Goal: Task Accomplishment & Management: Use online tool/utility

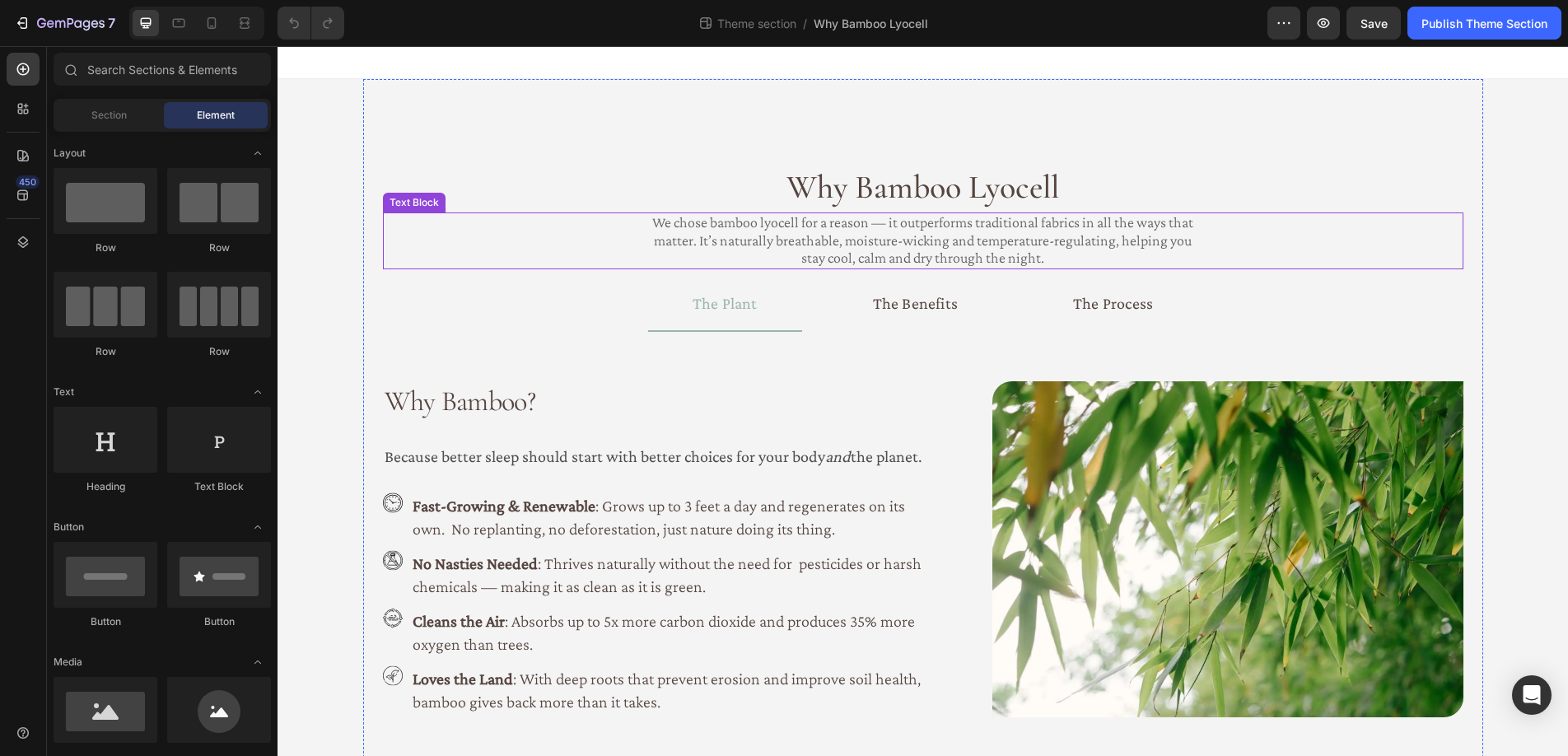
click at [828, 225] on p "We chose bamboo lyocell for a reason — it outperforms traditional fabrics in al…" at bounding box center [923, 240] width 557 height 54
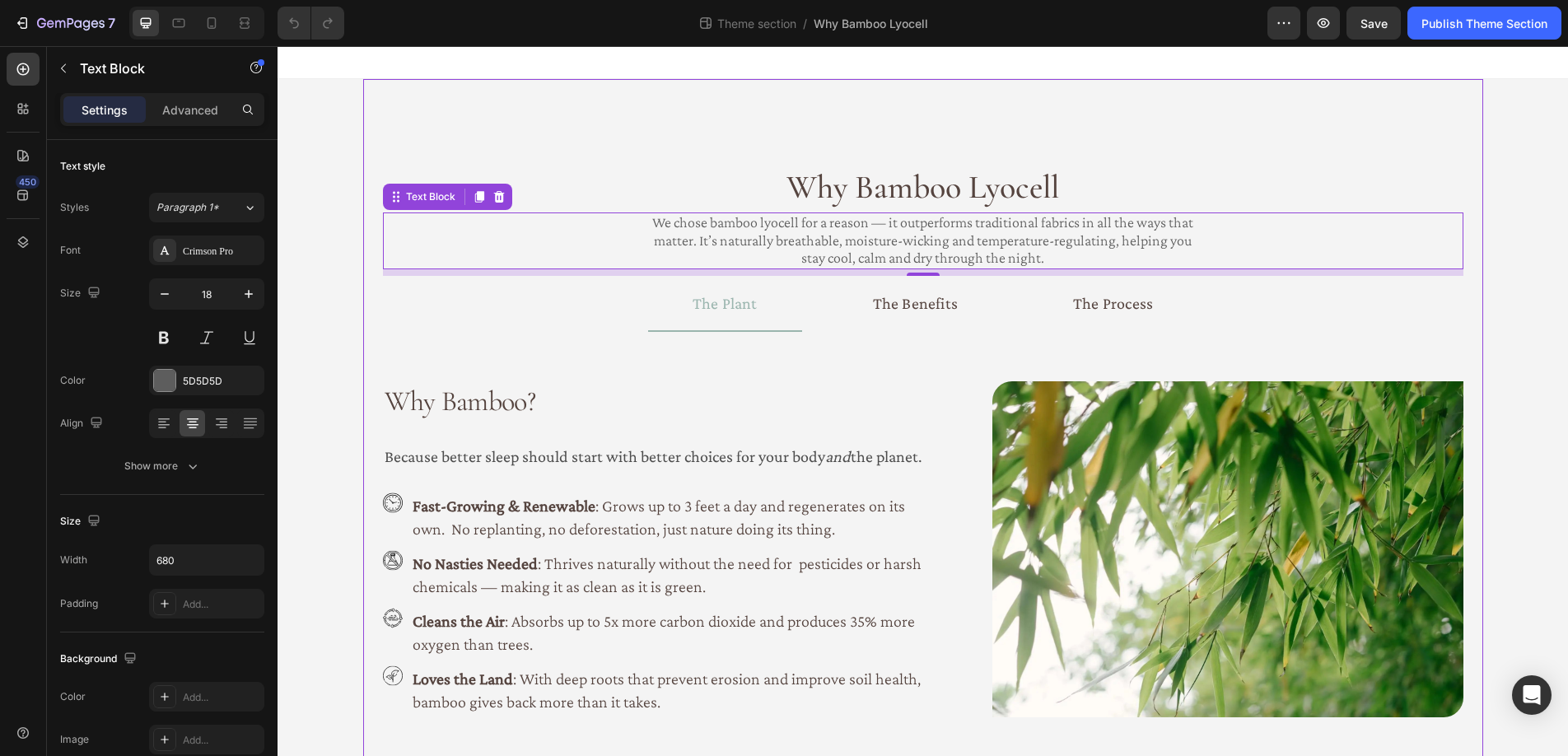
click at [987, 115] on div "Why Bamboo Lyocell Heading We chose bamboo lyocell for a reason — it outperform…" at bounding box center [923, 443] width 1119 height 728
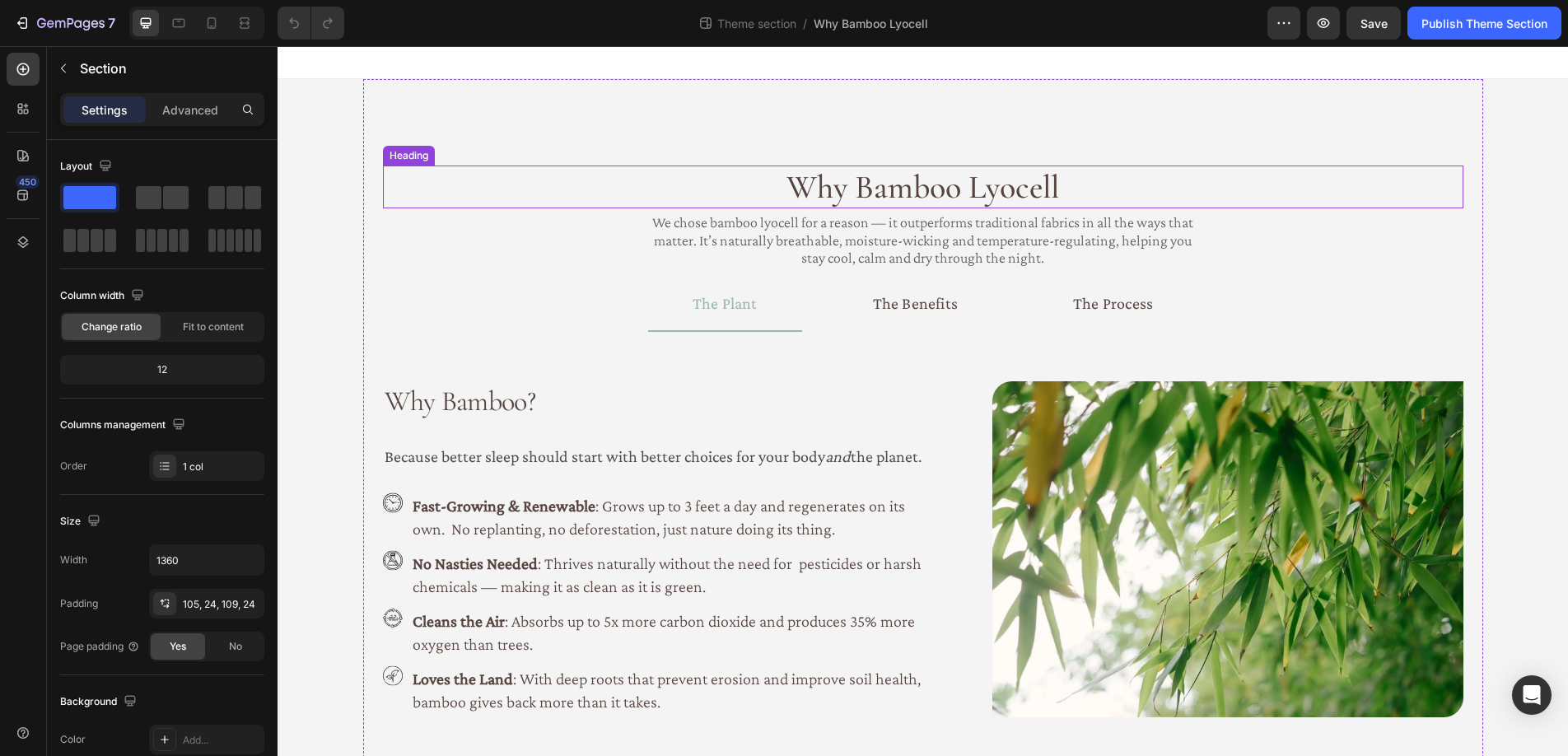
scroll to position [51, 0]
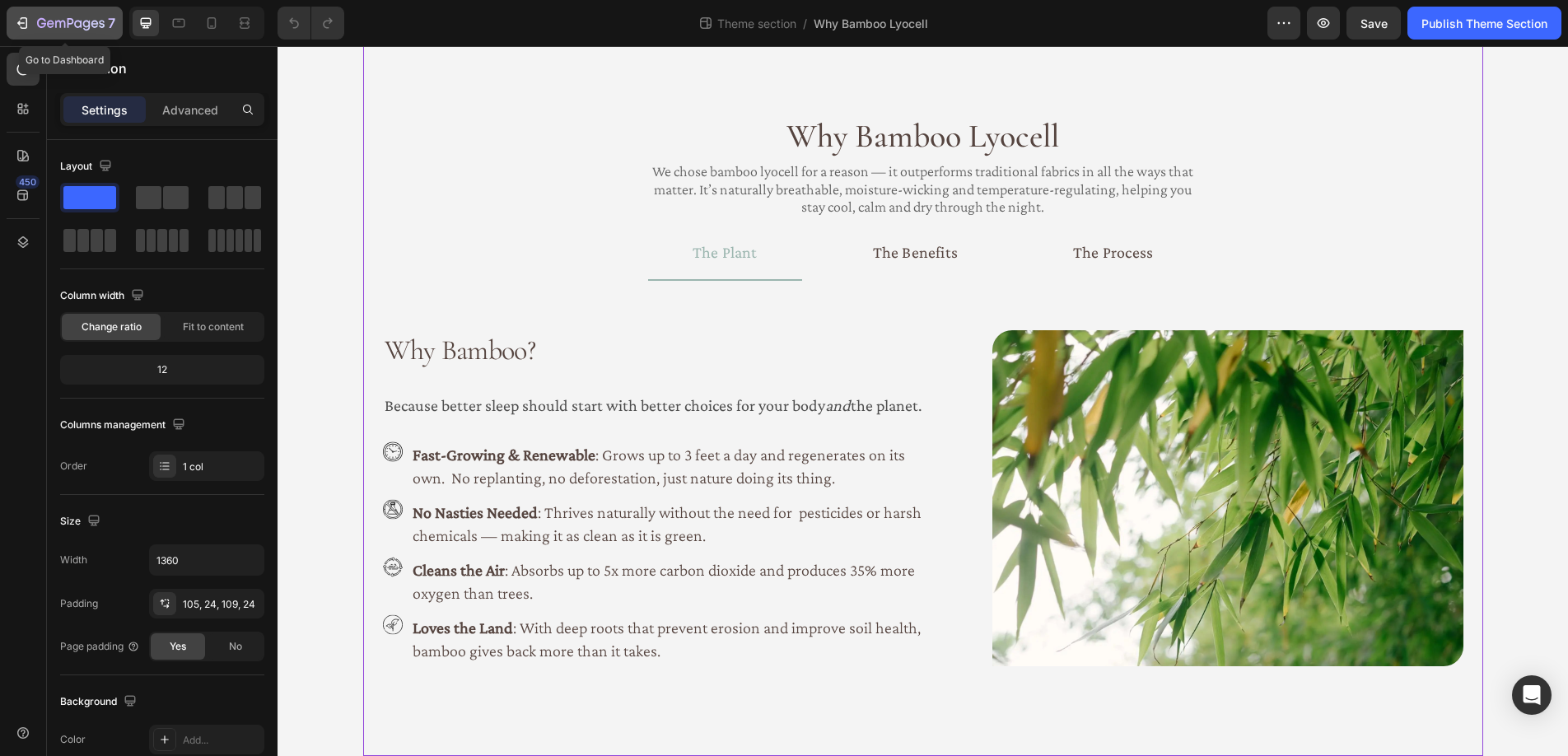
click at [26, 22] on icon "button" at bounding box center [24, 23] width 7 height 11
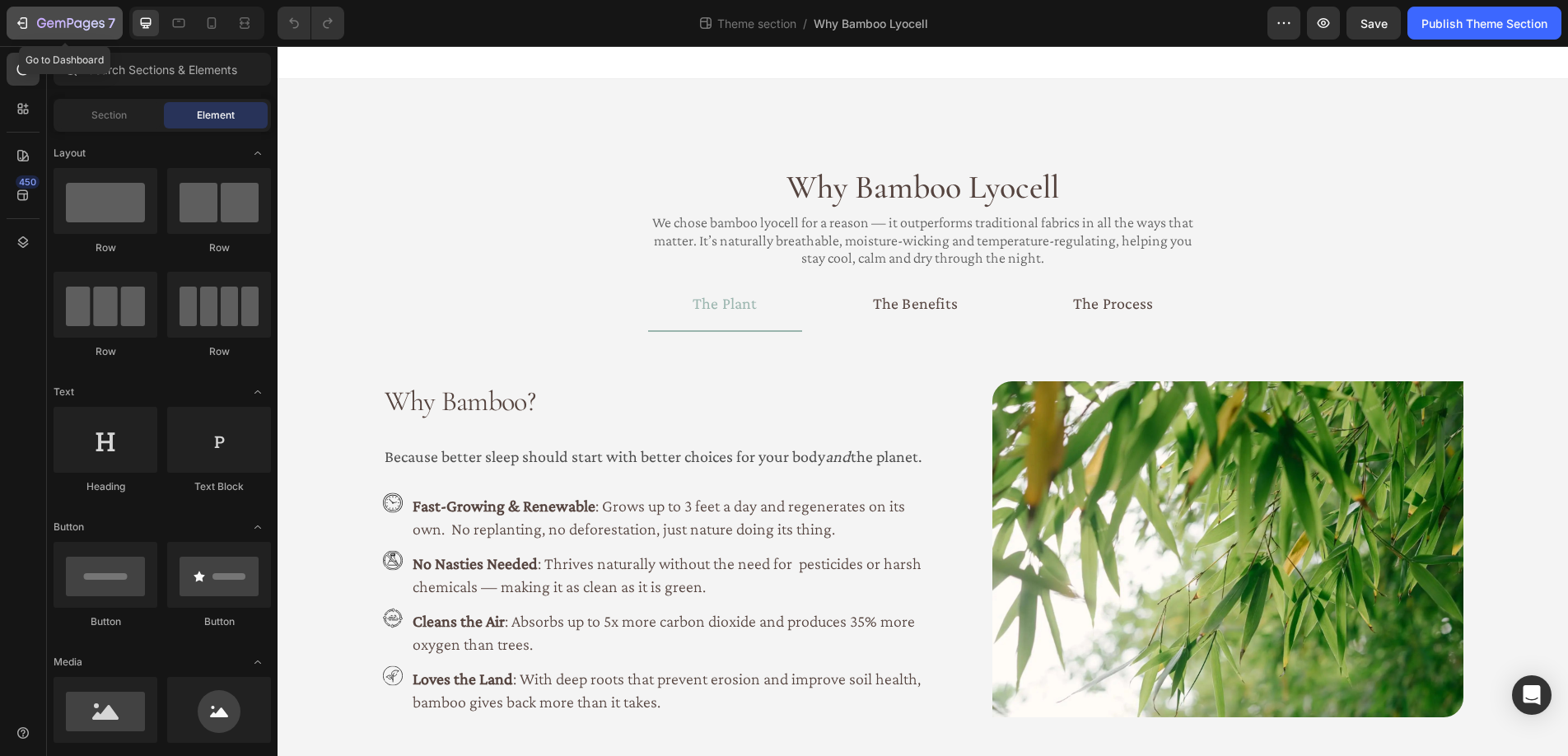
click at [33, 19] on div "7" at bounding box center [64, 23] width 101 height 19
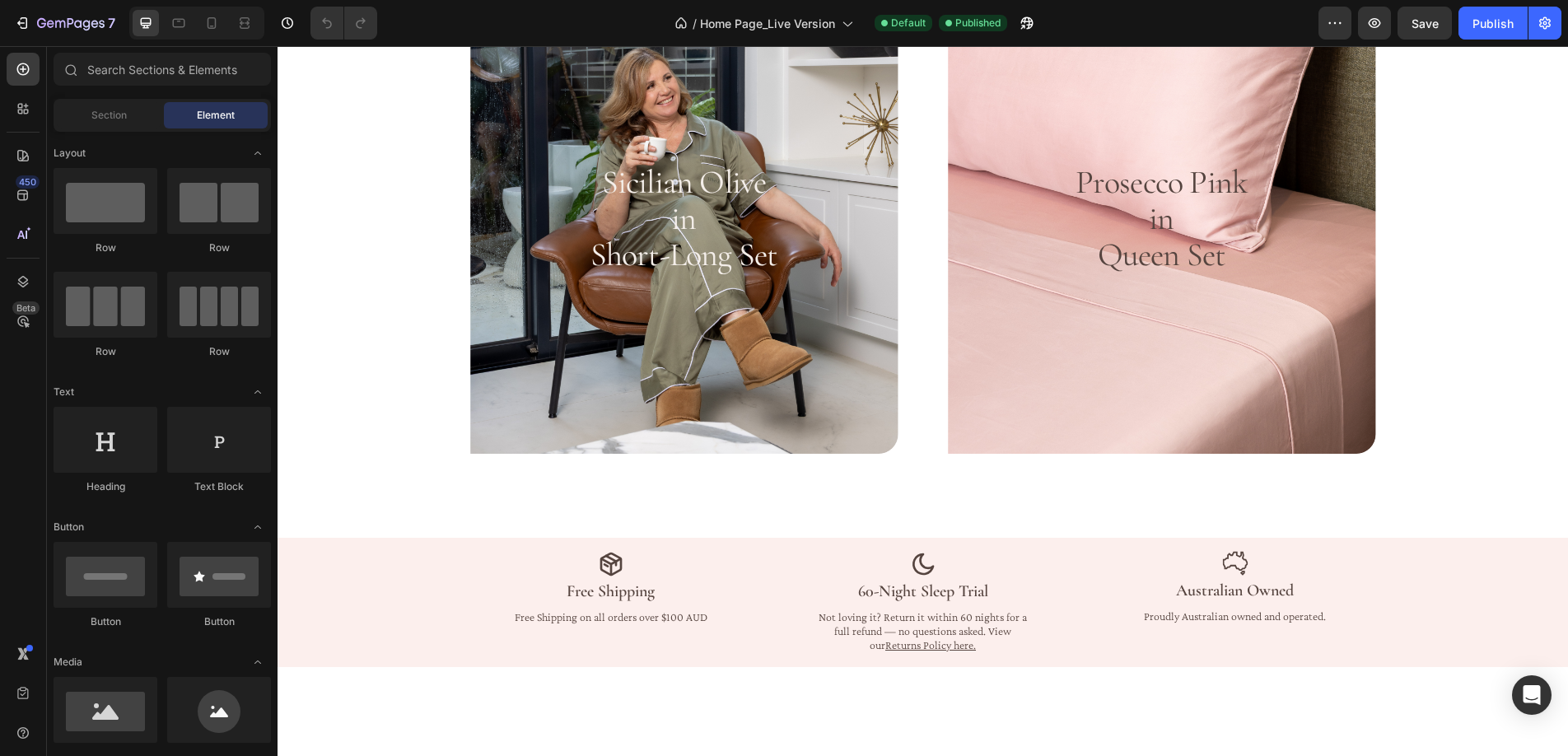
scroll to position [2038, 0]
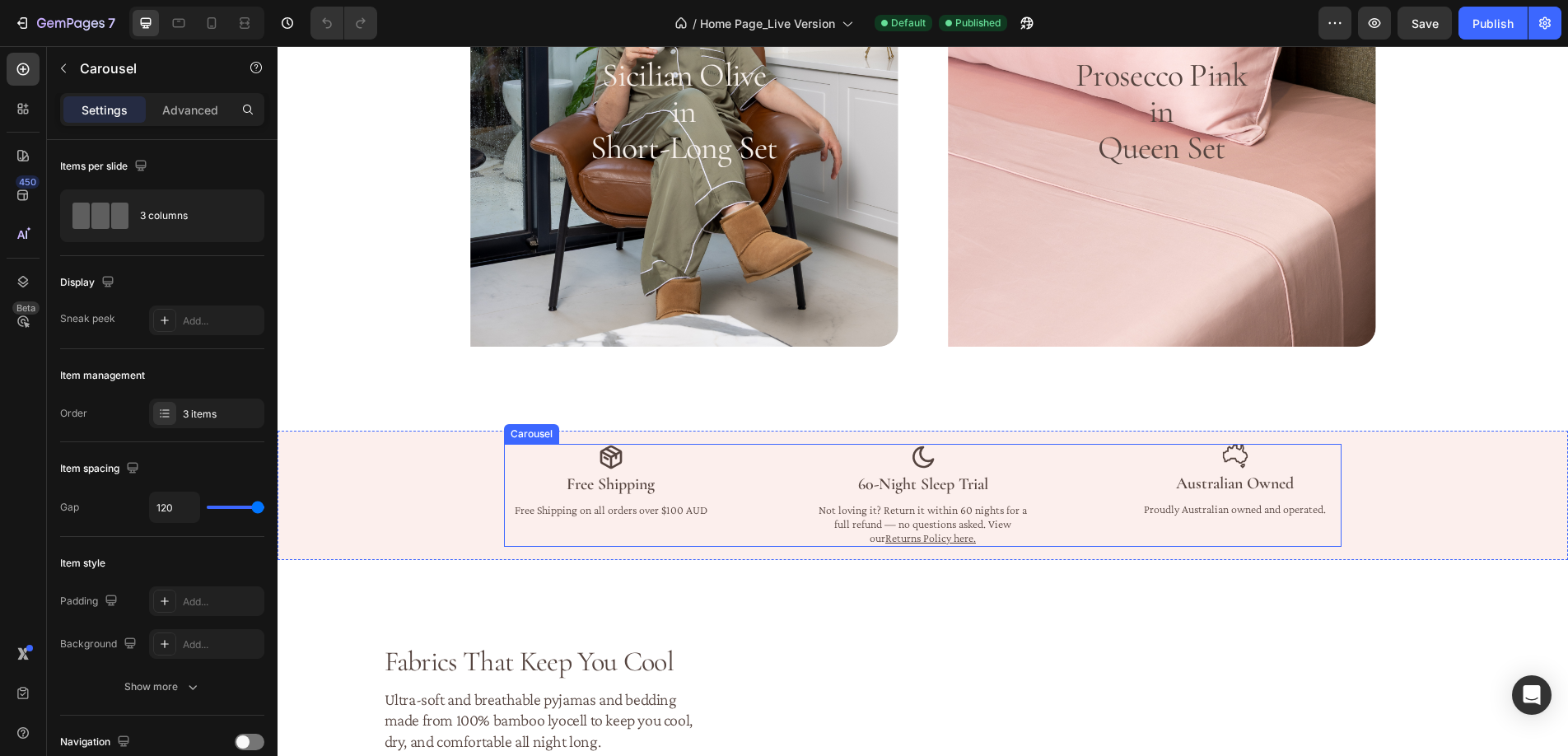
click at [1057, 499] on div "Image Free Shipping Heading Free Shipping on all orders over $100 AUD Text Bloc…" at bounding box center [923, 495] width 837 height 102
click at [989, 537] on p "Not loving it? Return it within 60 nights for a full refund — no questions aske…" at bounding box center [923, 523] width 210 height 41
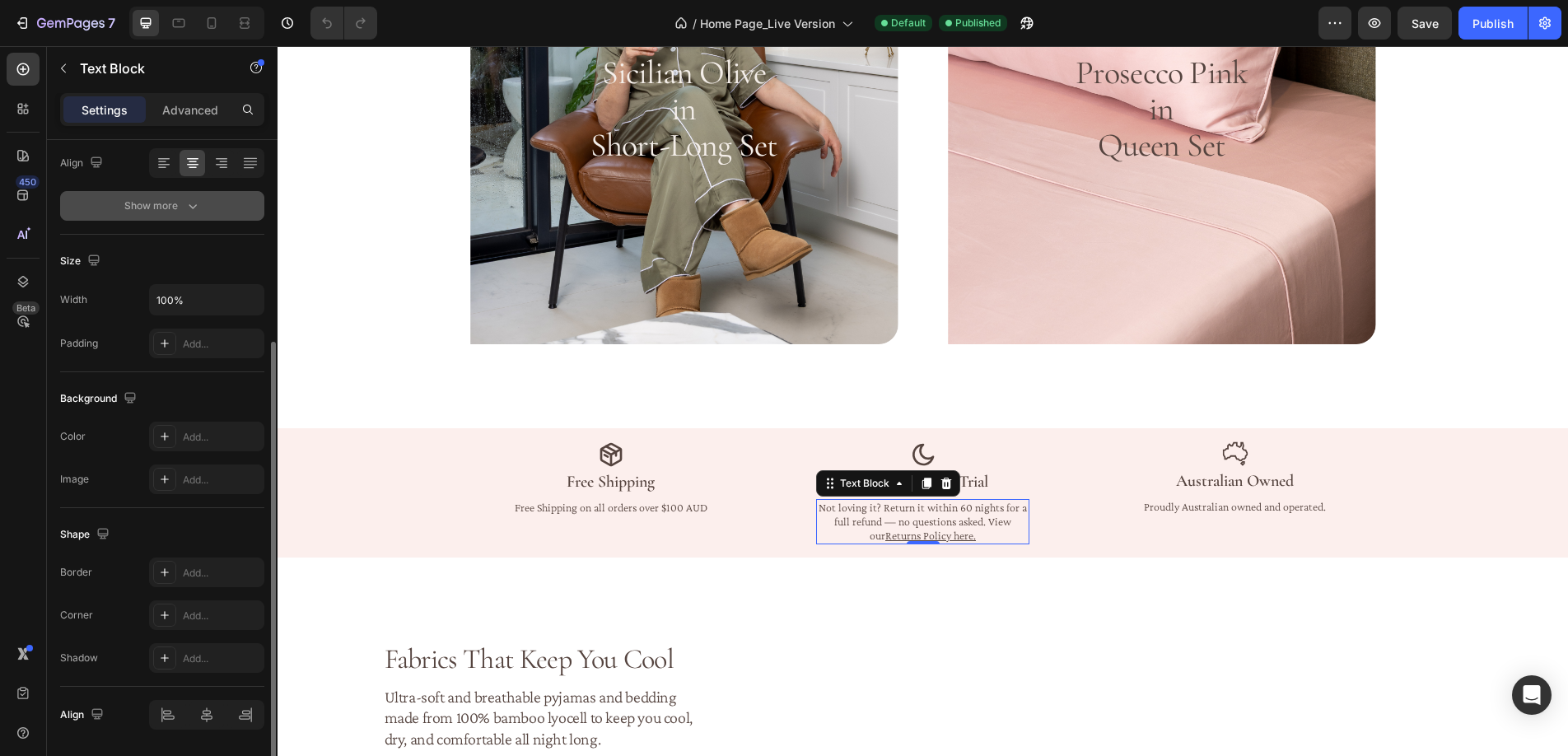
scroll to position [313, 0]
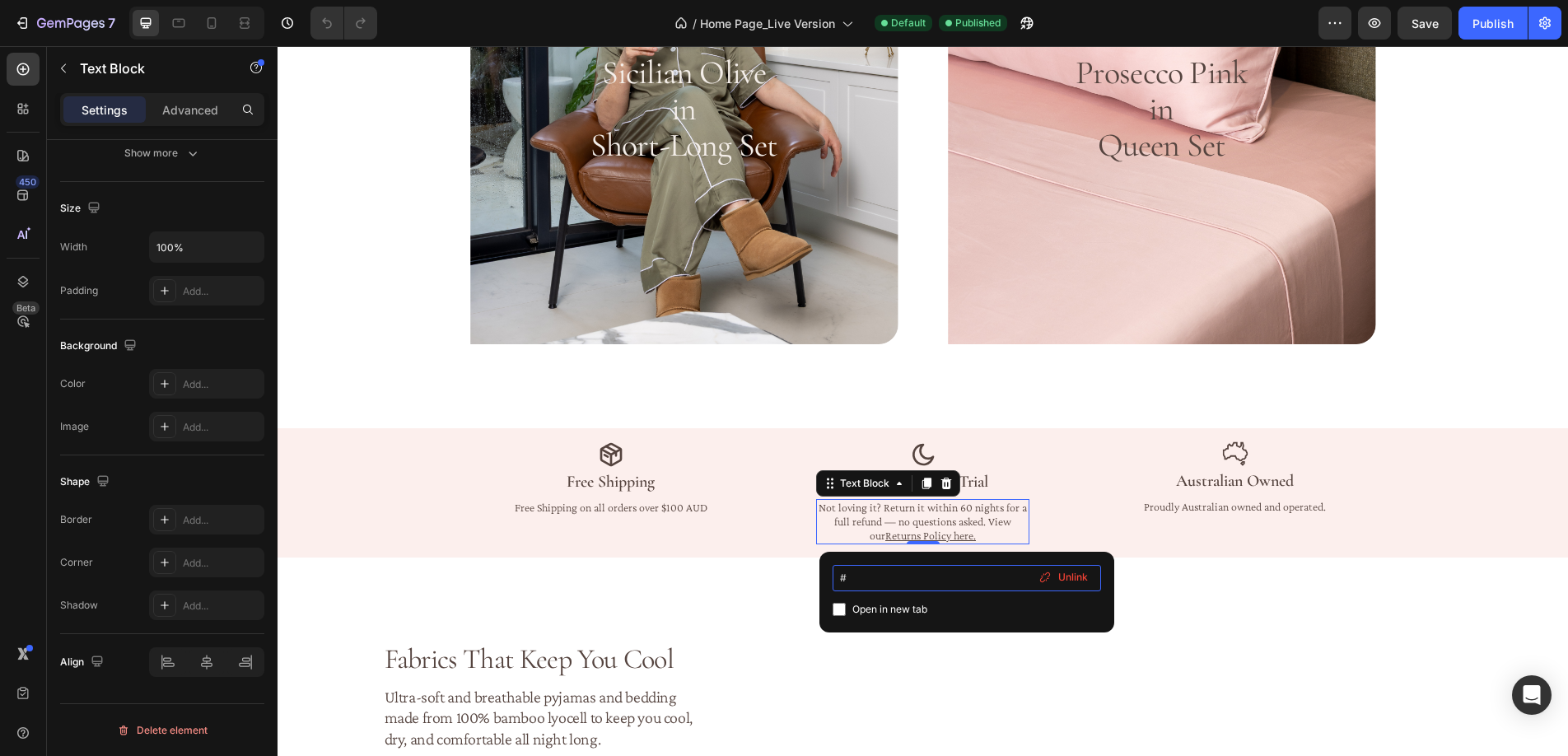
click at [890, 582] on input "#" at bounding box center [966, 578] width 268 height 26
type input "r"
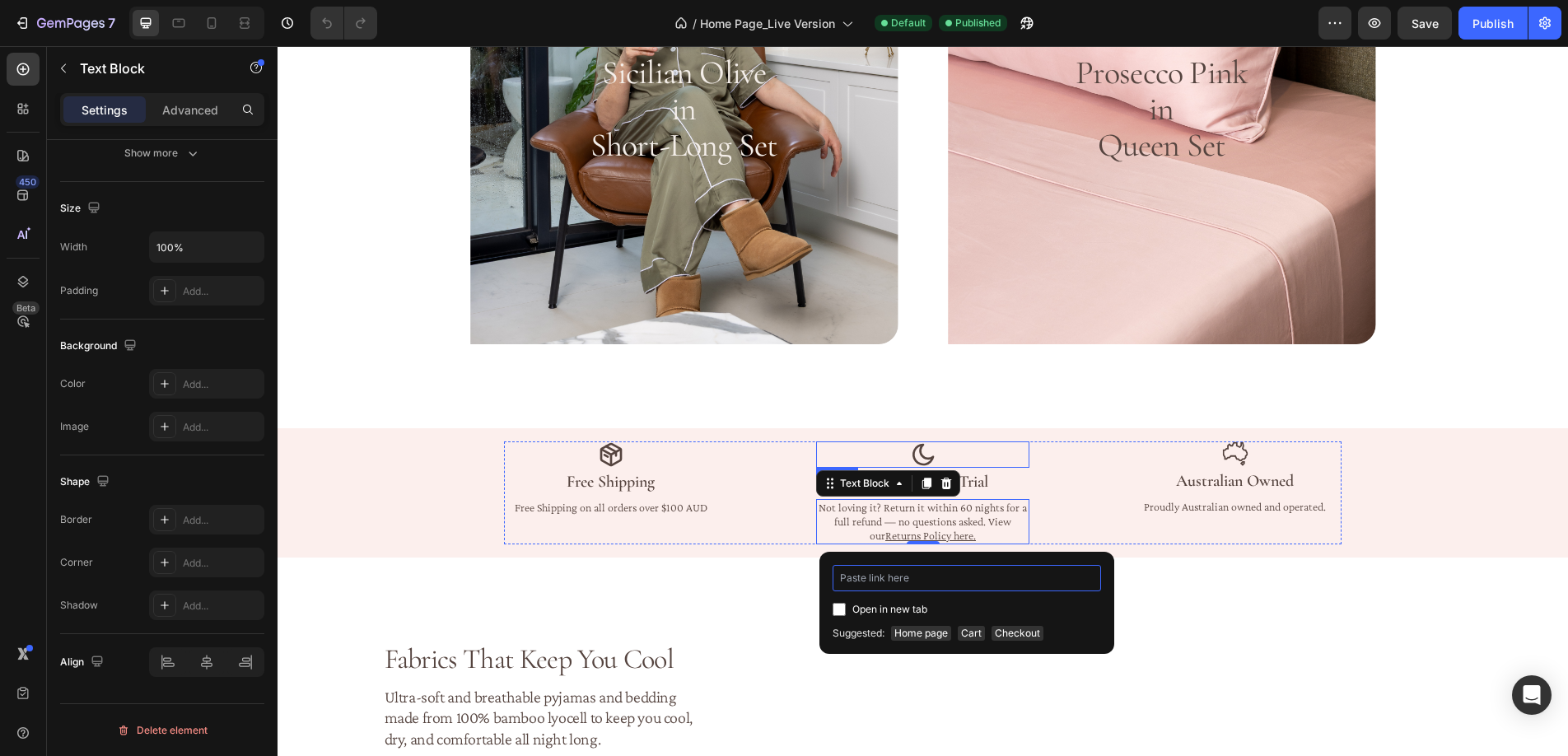
paste input "https://fresche.com.au/pages/refund-policy"
type input "https://fresche.com.au/pages/refund-policy"
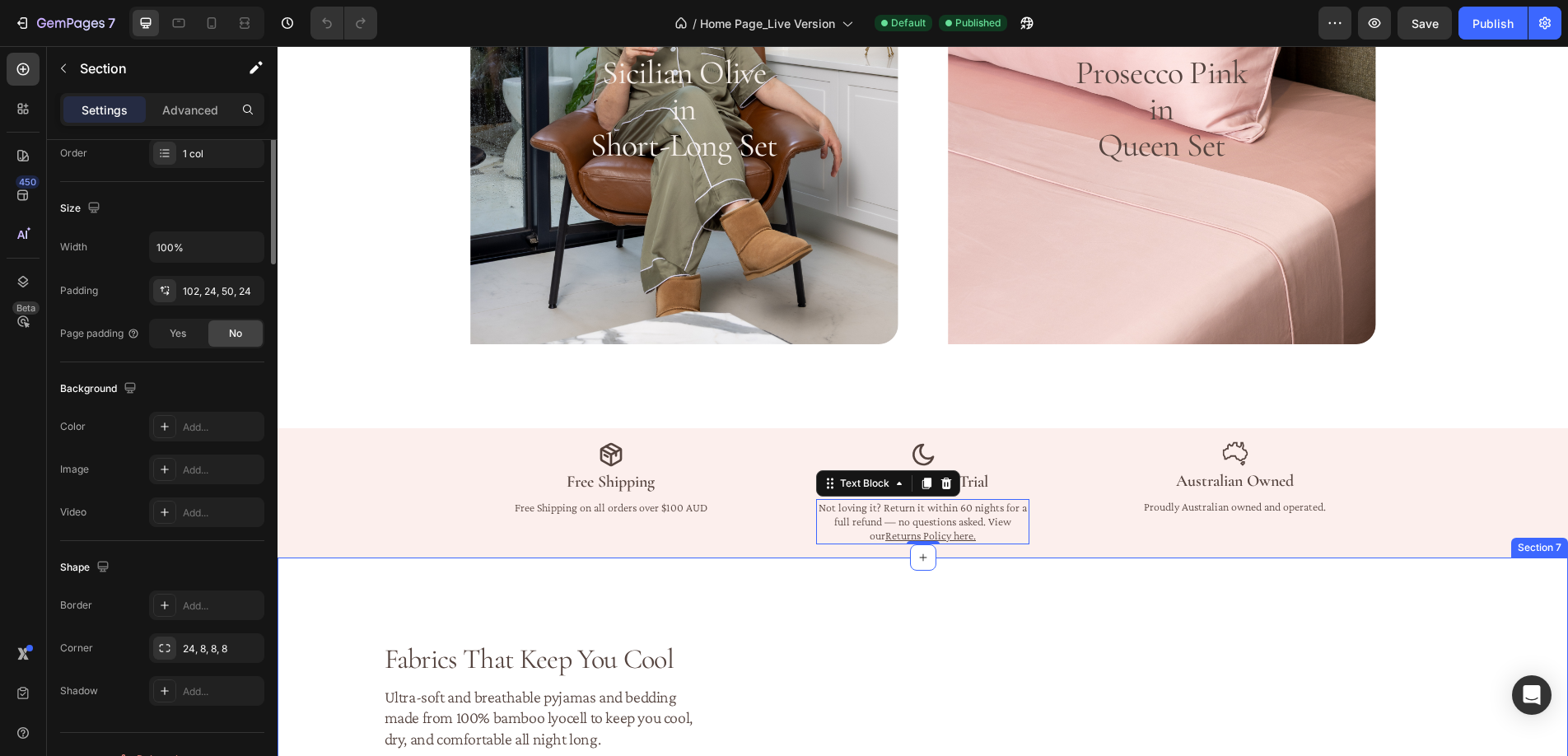
scroll to position [0, 0]
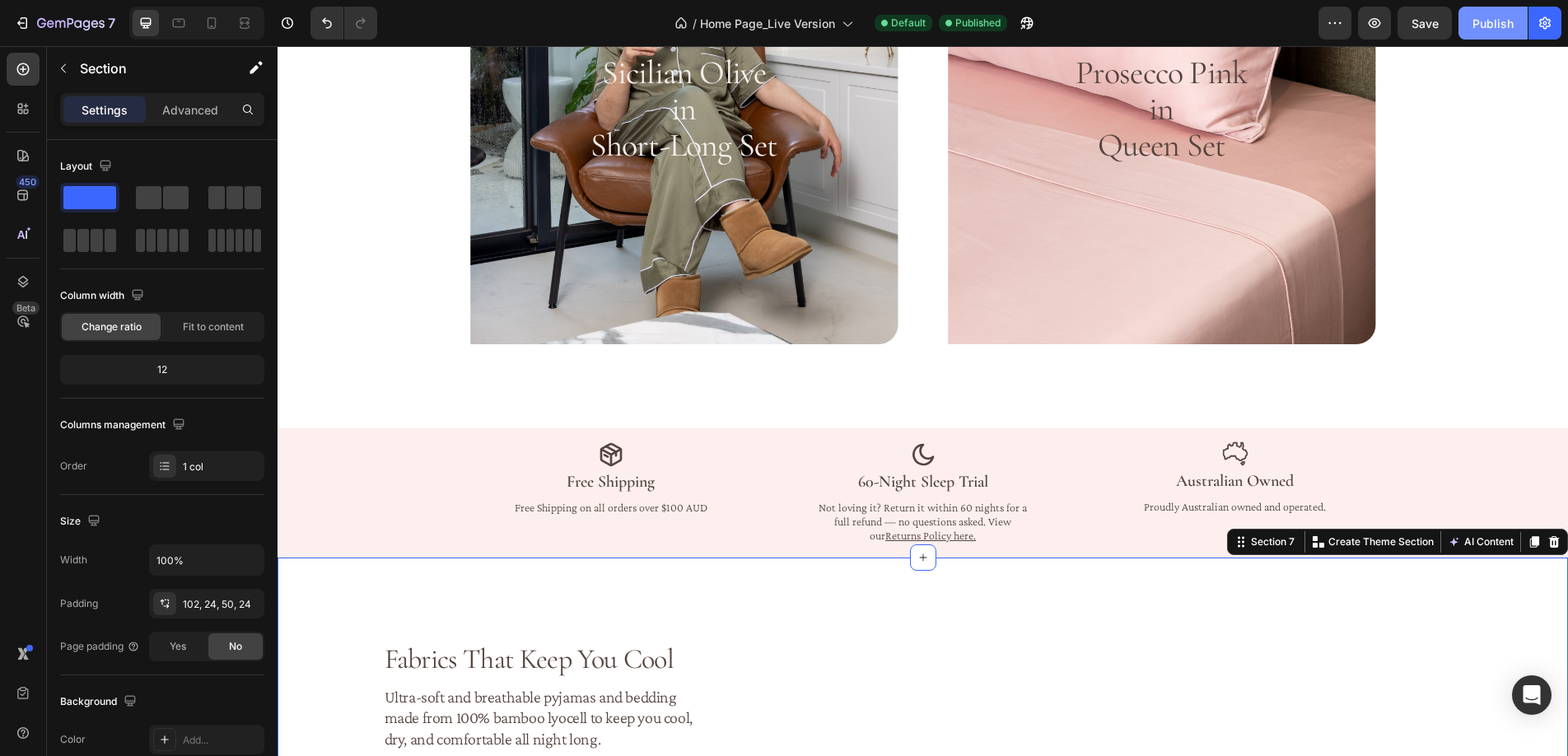
click at [1486, 19] on div "Publish" at bounding box center [1492, 24] width 41 height 18
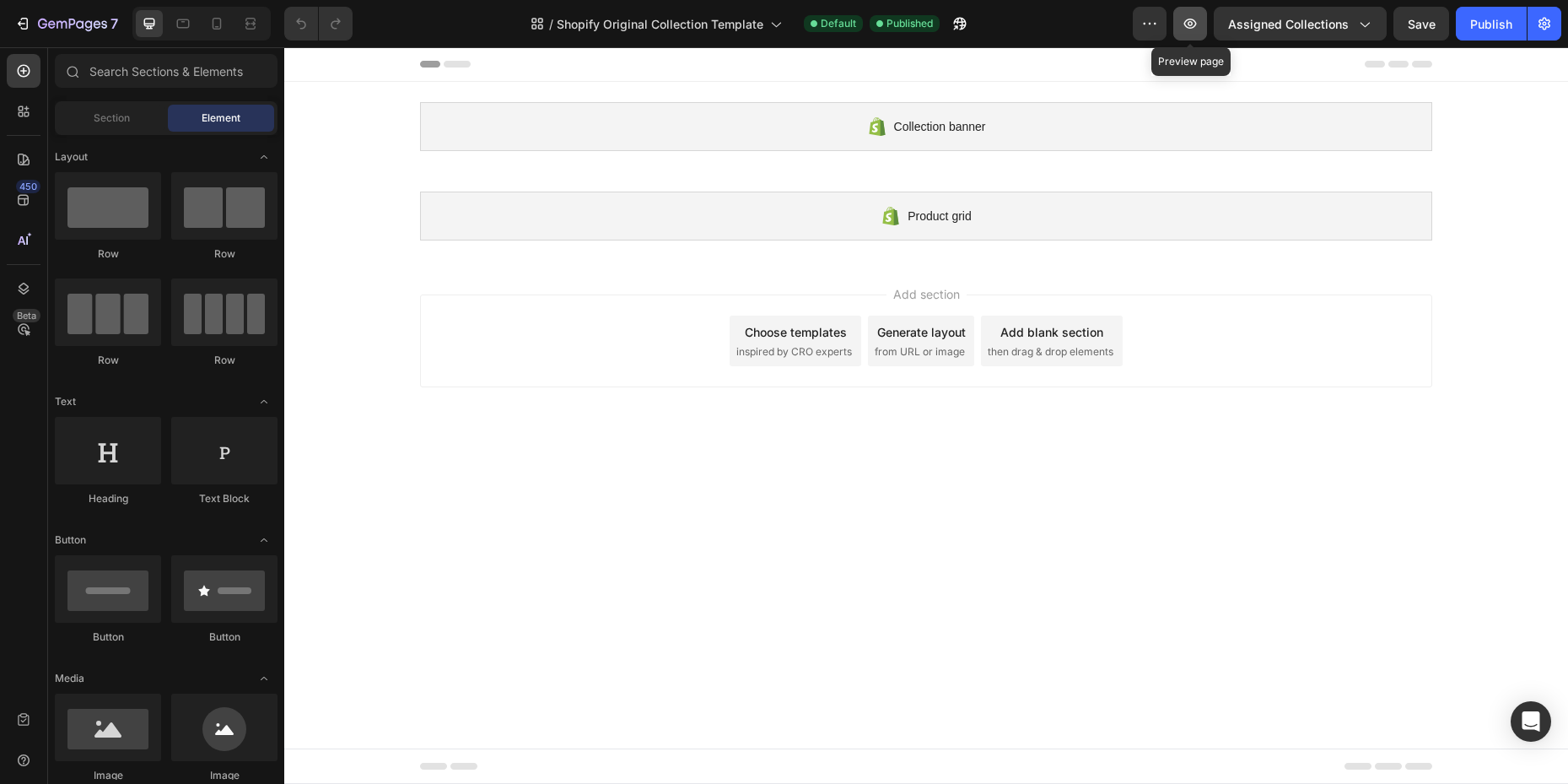
click at [1196, 25] on icon "button" at bounding box center [1191, 23] width 13 height 10
click at [41, 23] on icon "button" at bounding box center [72, 25] width 69 height 14
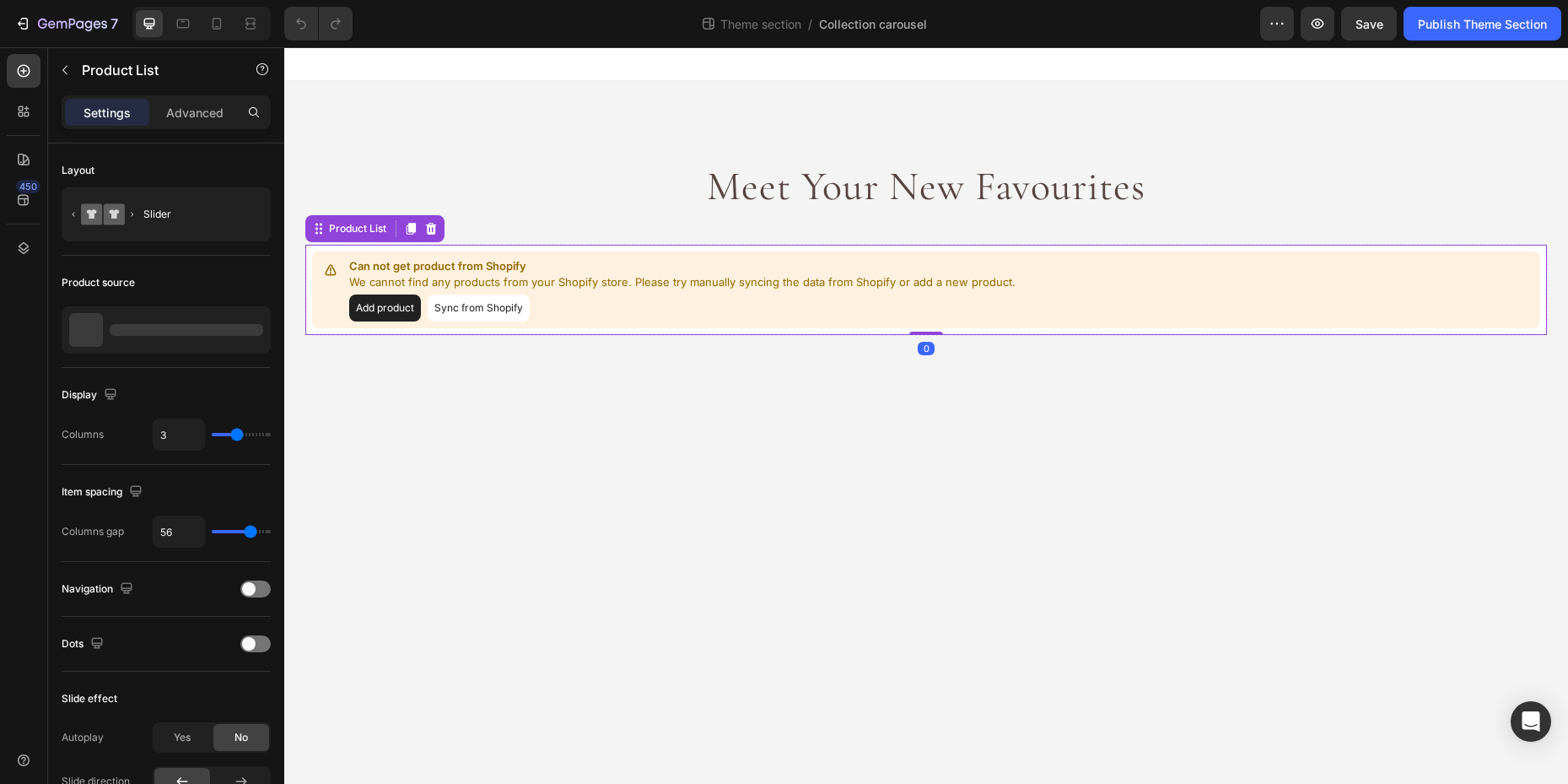
click at [442, 306] on button "Sync from Shopify" at bounding box center [478, 308] width 102 height 27
click at [385, 312] on button "Add product" at bounding box center [385, 308] width 72 height 27
click at [377, 315] on button "Add product" at bounding box center [385, 308] width 72 height 27
click at [473, 303] on button "Sync from Shopify" at bounding box center [478, 308] width 102 height 27
click at [475, 313] on button "Sync from Shopify" at bounding box center [478, 308] width 102 height 27
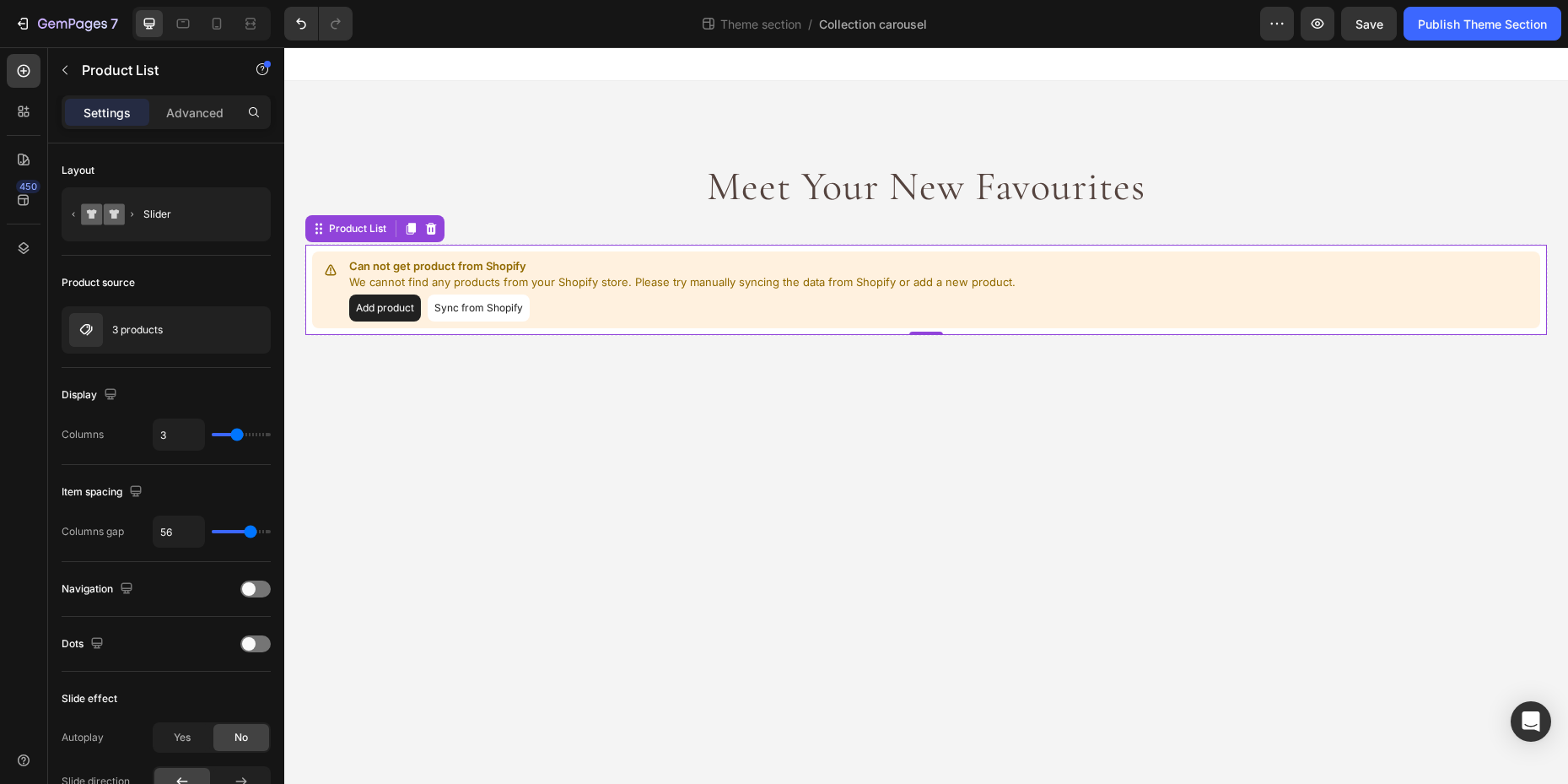
click at [475, 313] on button "Sync from Shopify" at bounding box center [478, 308] width 102 height 27
click at [127, 335] on p "3 products" at bounding box center [138, 330] width 50 height 12
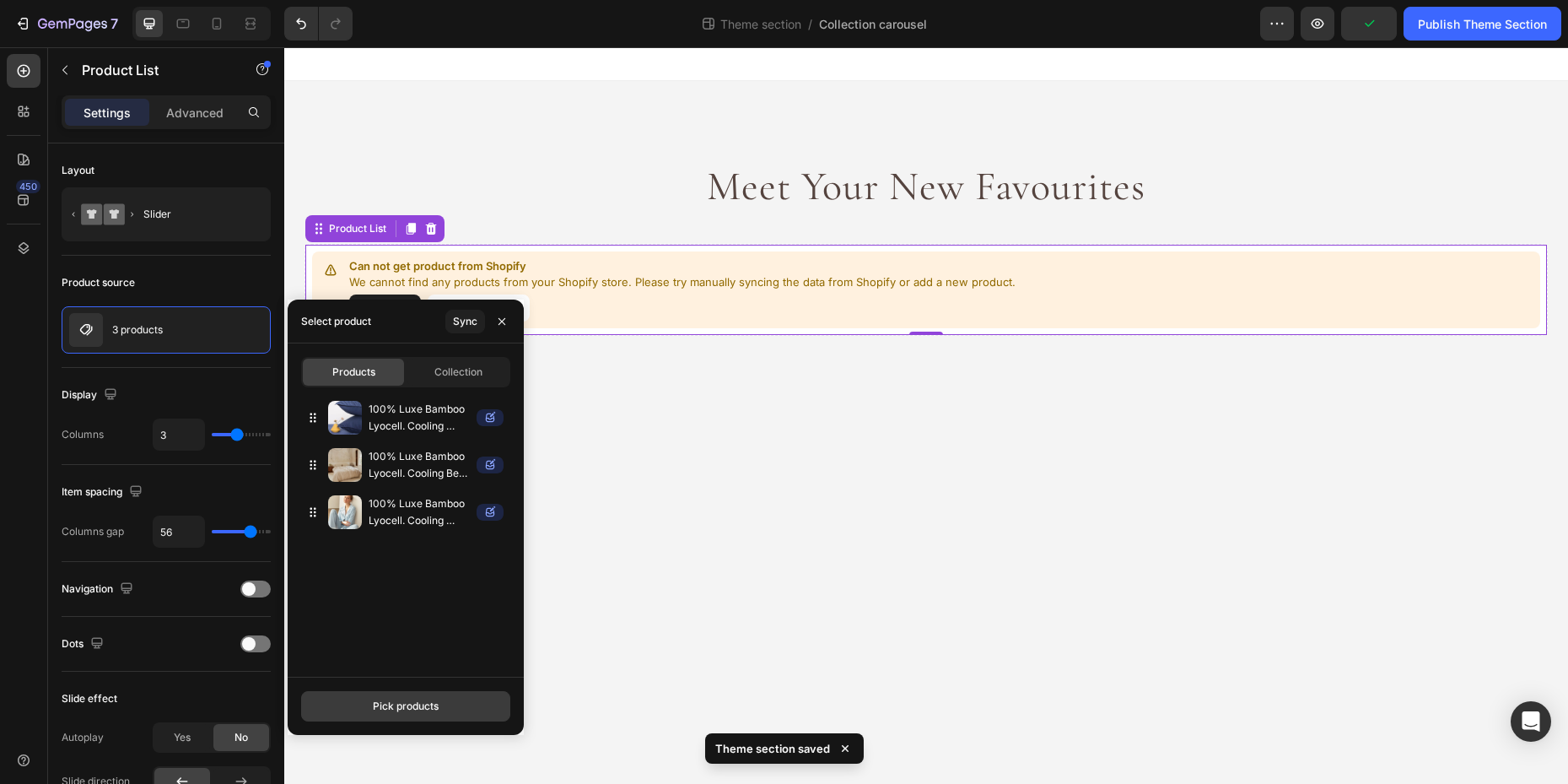
click at [407, 698] on div "Pick products" at bounding box center [405, 706] width 66 height 15
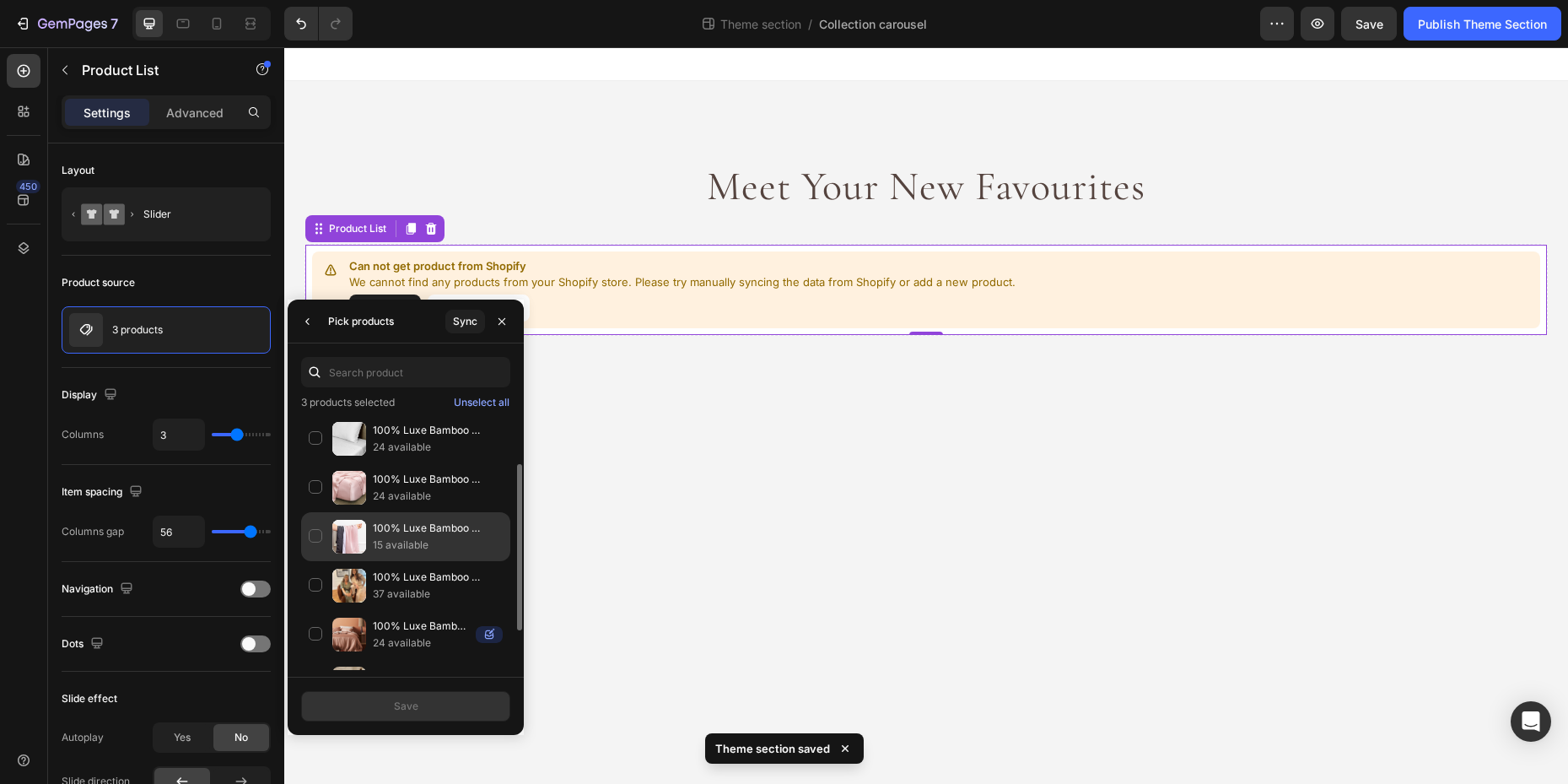
scroll to position [136, 0]
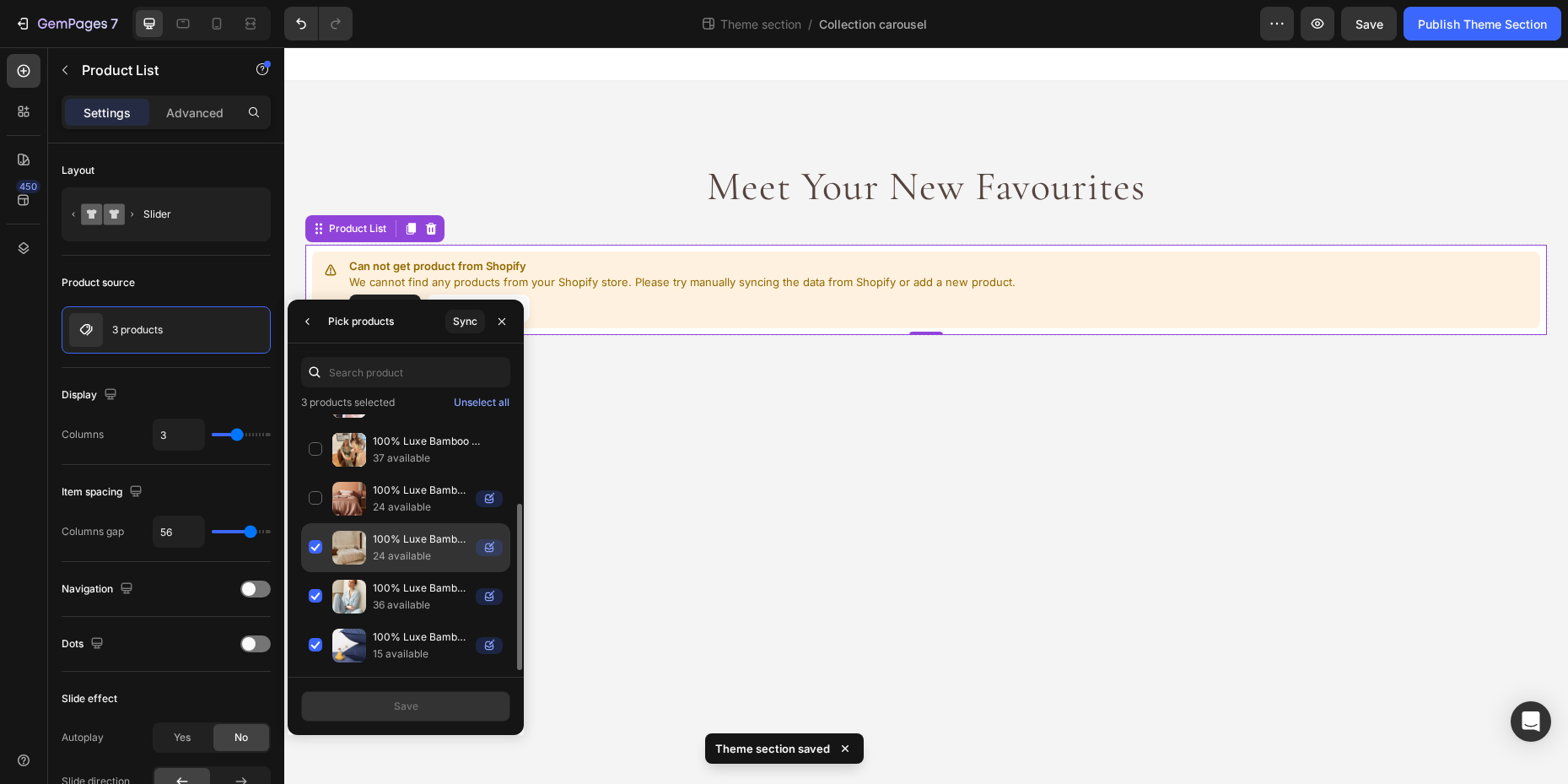
click at [316, 572] on div "100% Luxe Bamboo Lyocell. Cooling Bed Sets 24 available" at bounding box center [405, 597] width 209 height 49
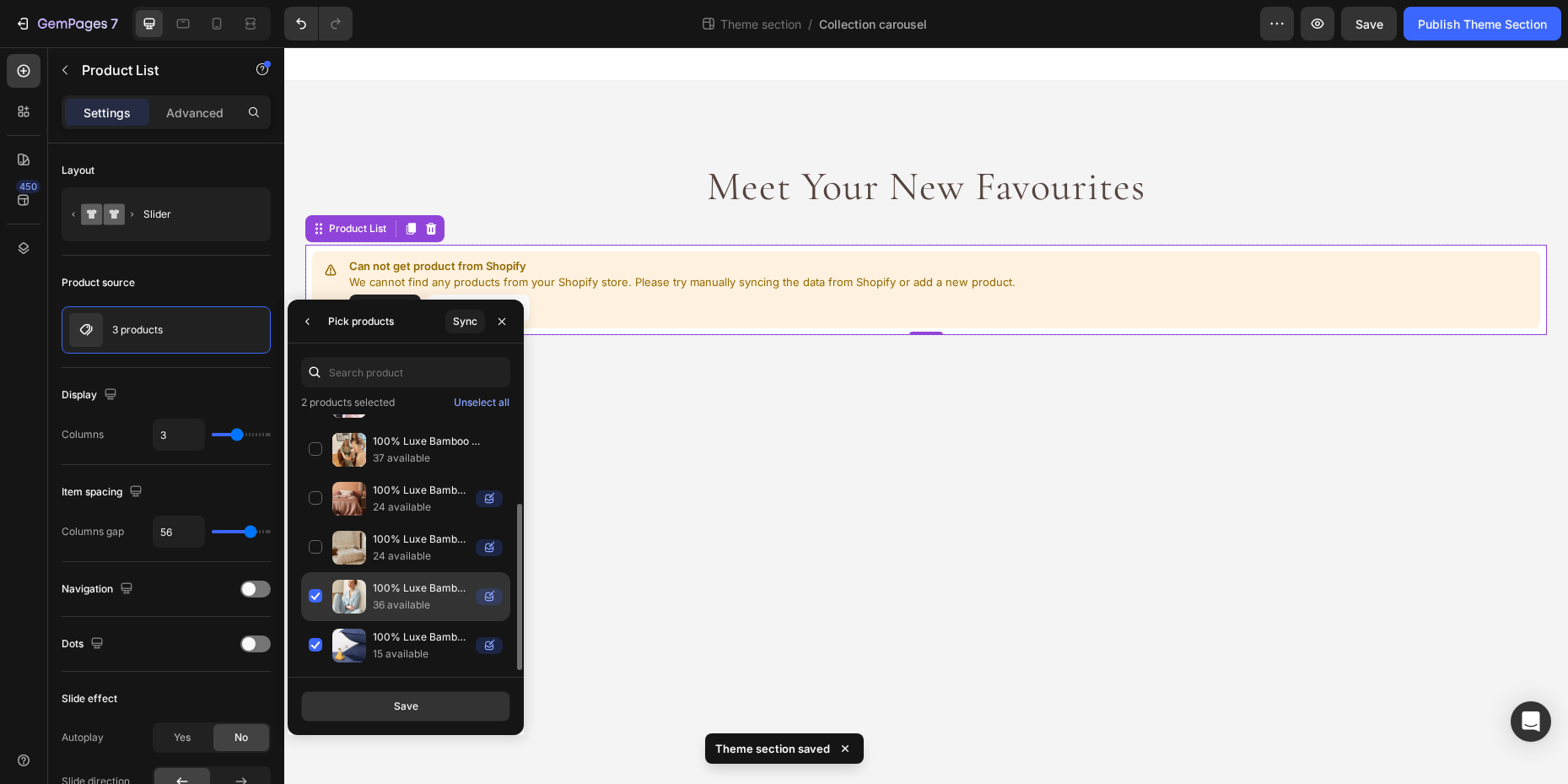
drag, startPoint x: 314, startPoint y: 591, endPoint x: 313, endPoint y: 601, distance: 10.0
click at [313, 621] on div "100% Luxe Bamboo Lyocell. Cooling Pyjamas 36 available" at bounding box center [405, 645] width 209 height 49
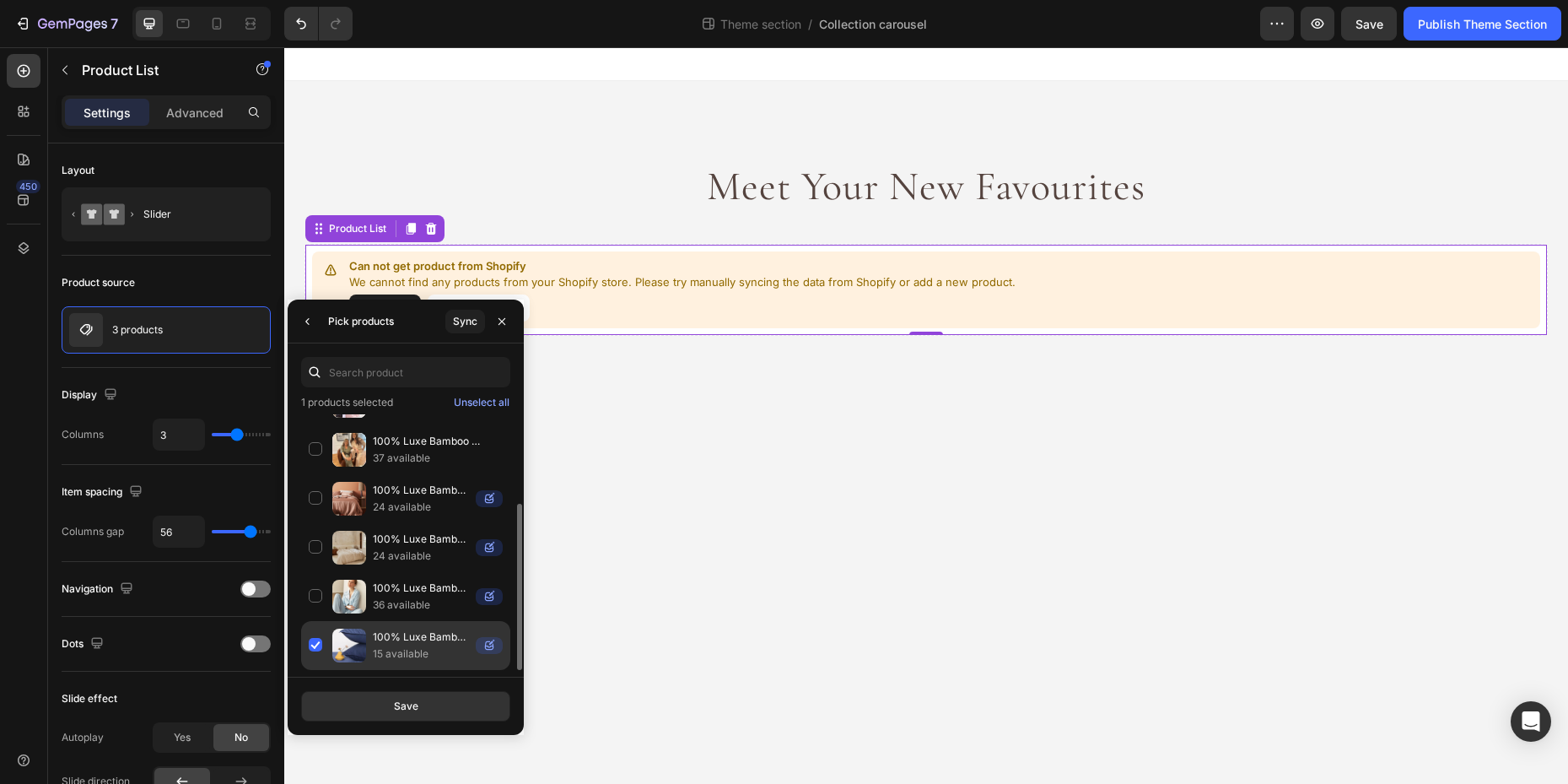
click at [316, 642] on div "100% Luxe Bamboo Lyocell. Cooling Pillowcases 15 available" at bounding box center [405, 645] width 209 height 49
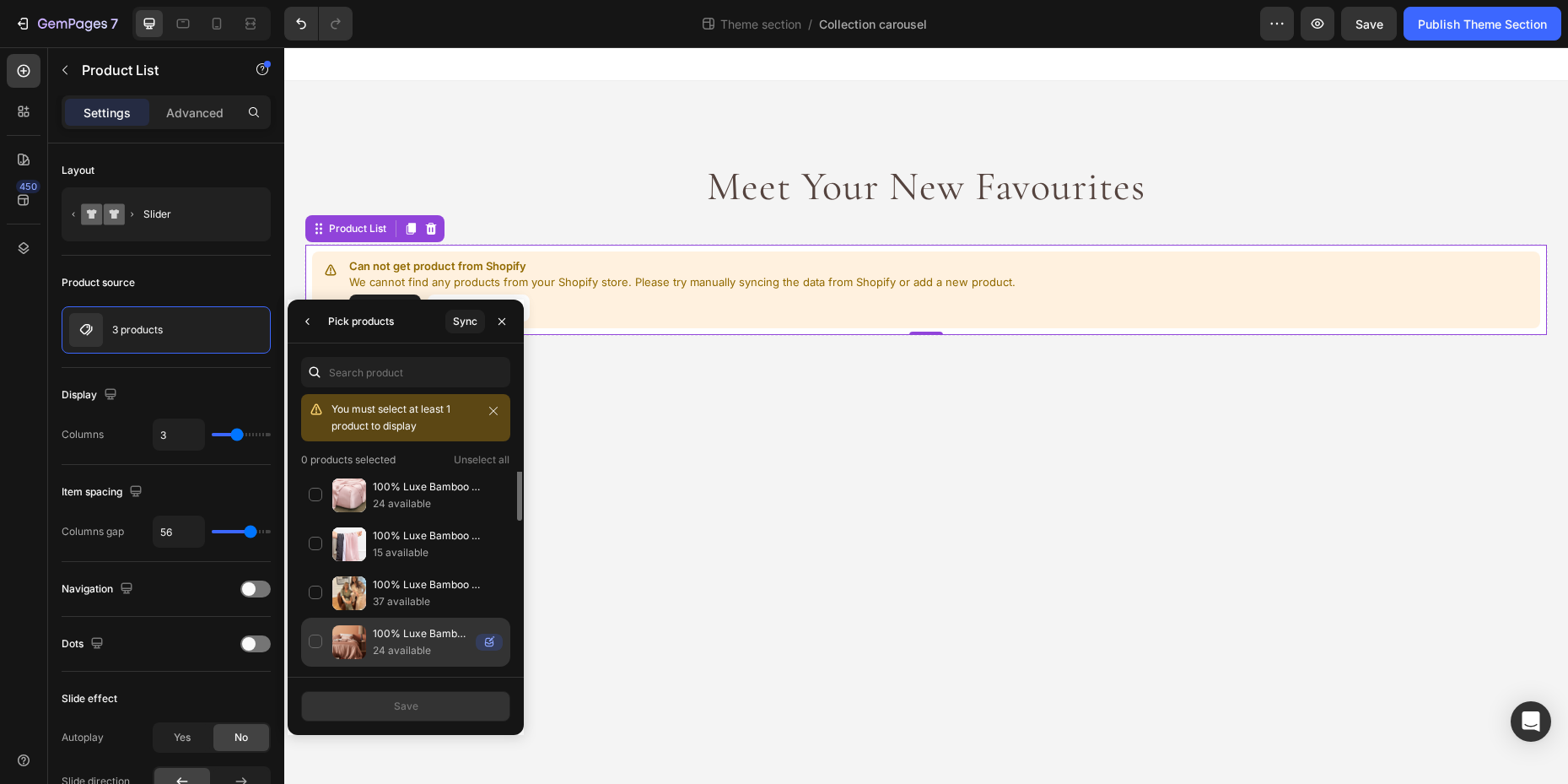
scroll to position [0, 0]
click at [319, 668] on div "100% Luxe Bamboo Lyocell. Cooling Pyjamas 37 available" at bounding box center [405, 692] width 209 height 49
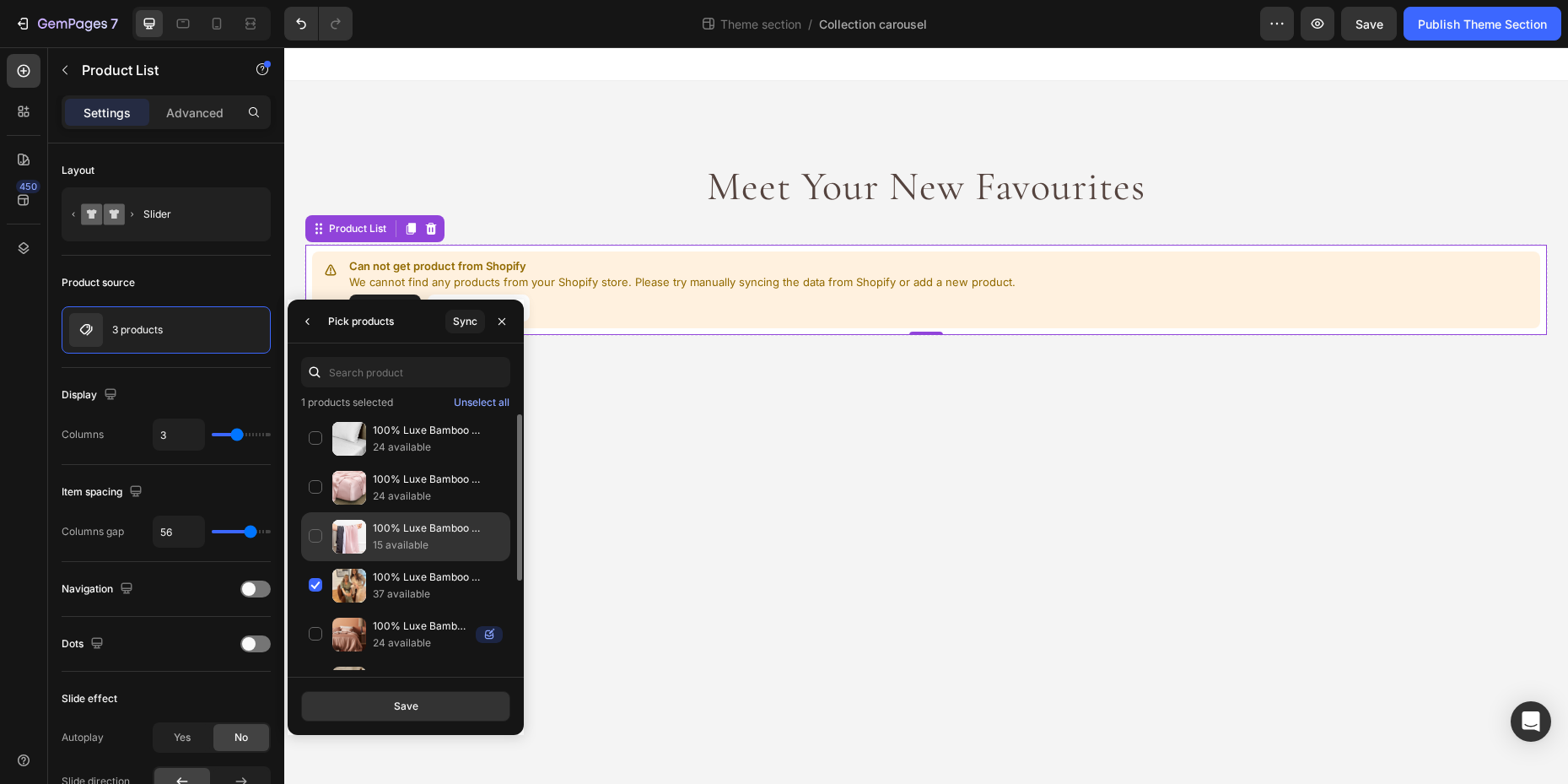
click at [315, 561] on div "100% Luxe Bamboo Lyocell. Cooling Pillowcases 15 available" at bounding box center [405, 586] width 209 height 49
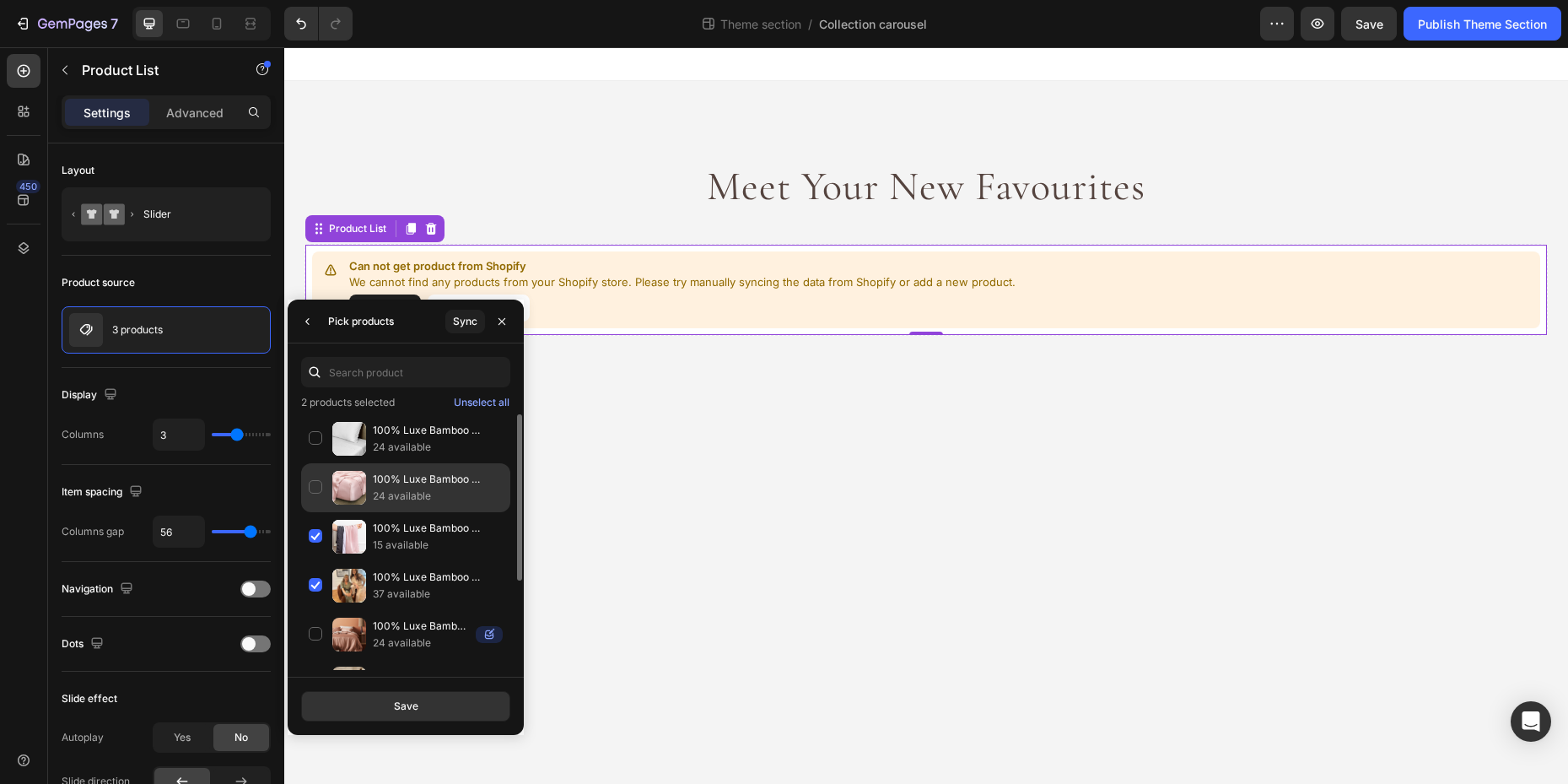
click at [313, 512] on div "100% Luxe Bamboo Lyocell. Cooling Sheet Separates 24 available" at bounding box center [405, 536] width 209 height 49
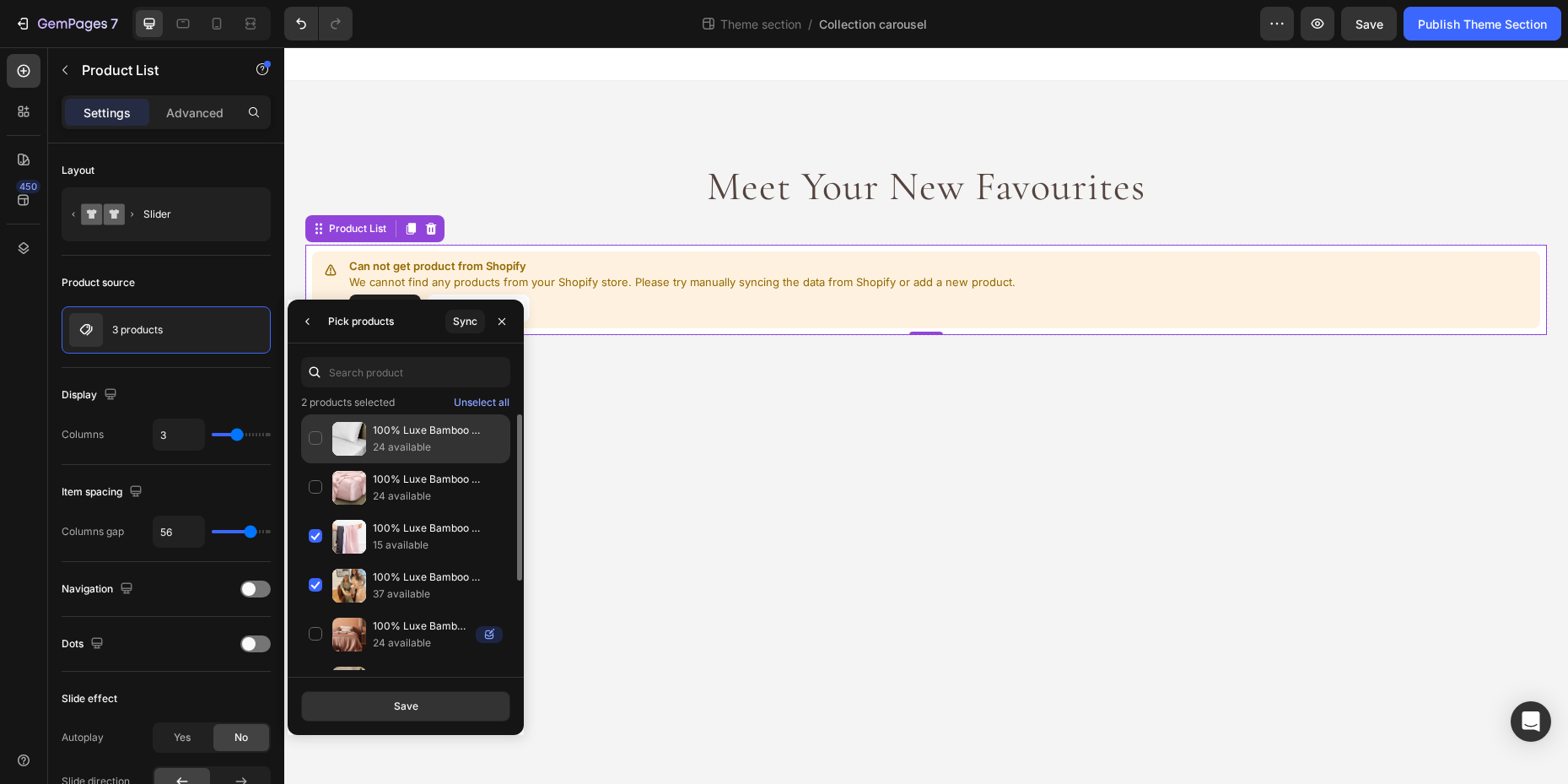
click at [315, 463] on div "100% Luxe Bamboo Lyocell. Cooling Bed Sets 24 available" at bounding box center [405, 488] width 209 height 49
click at [413, 700] on div "Save" at bounding box center [405, 706] width 24 height 15
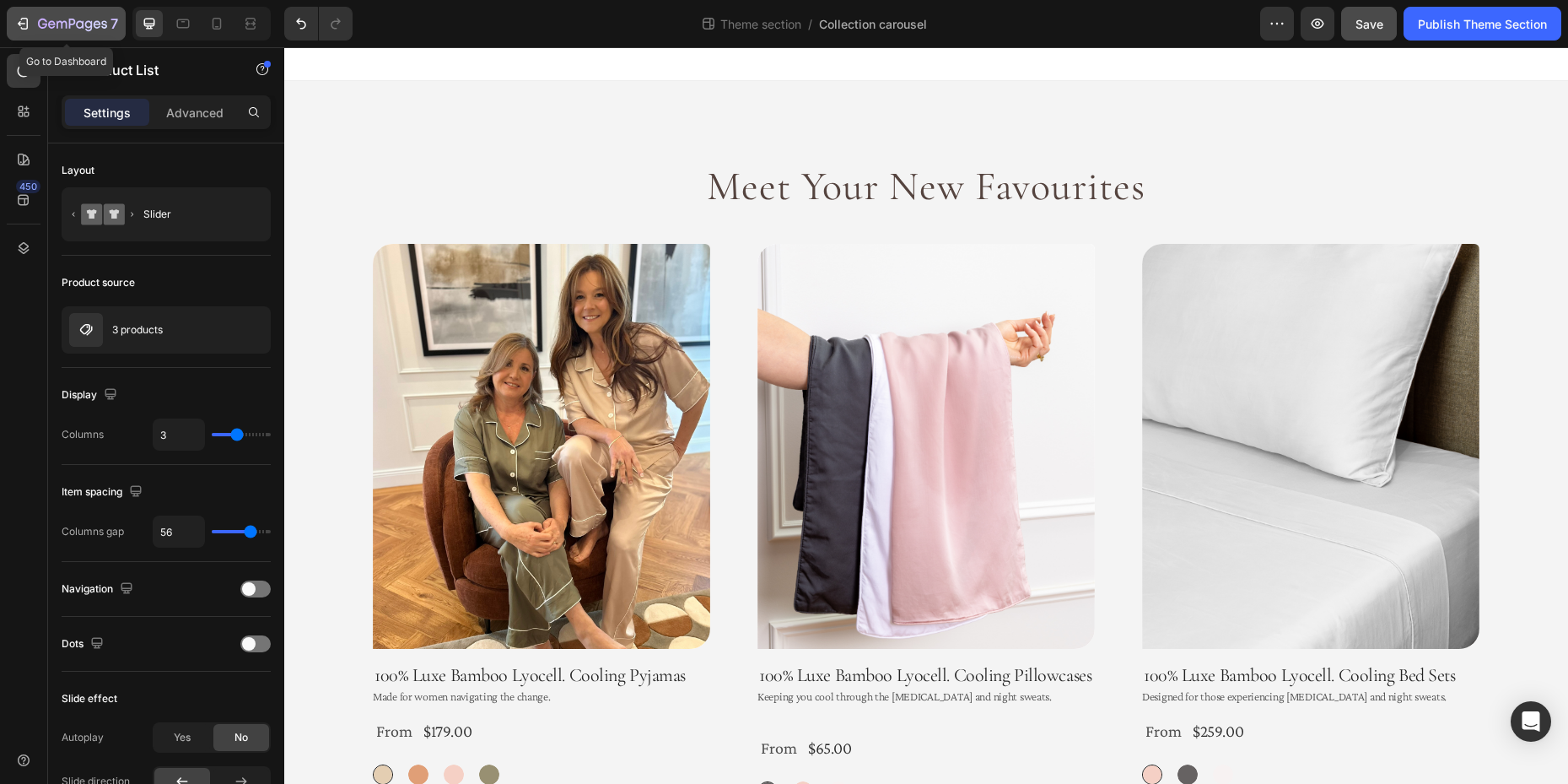
click at [57, 23] on icon "button" at bounding box center [61, 24] width 10 height 7
